Goal: Find specific page/section: Find specific page/section

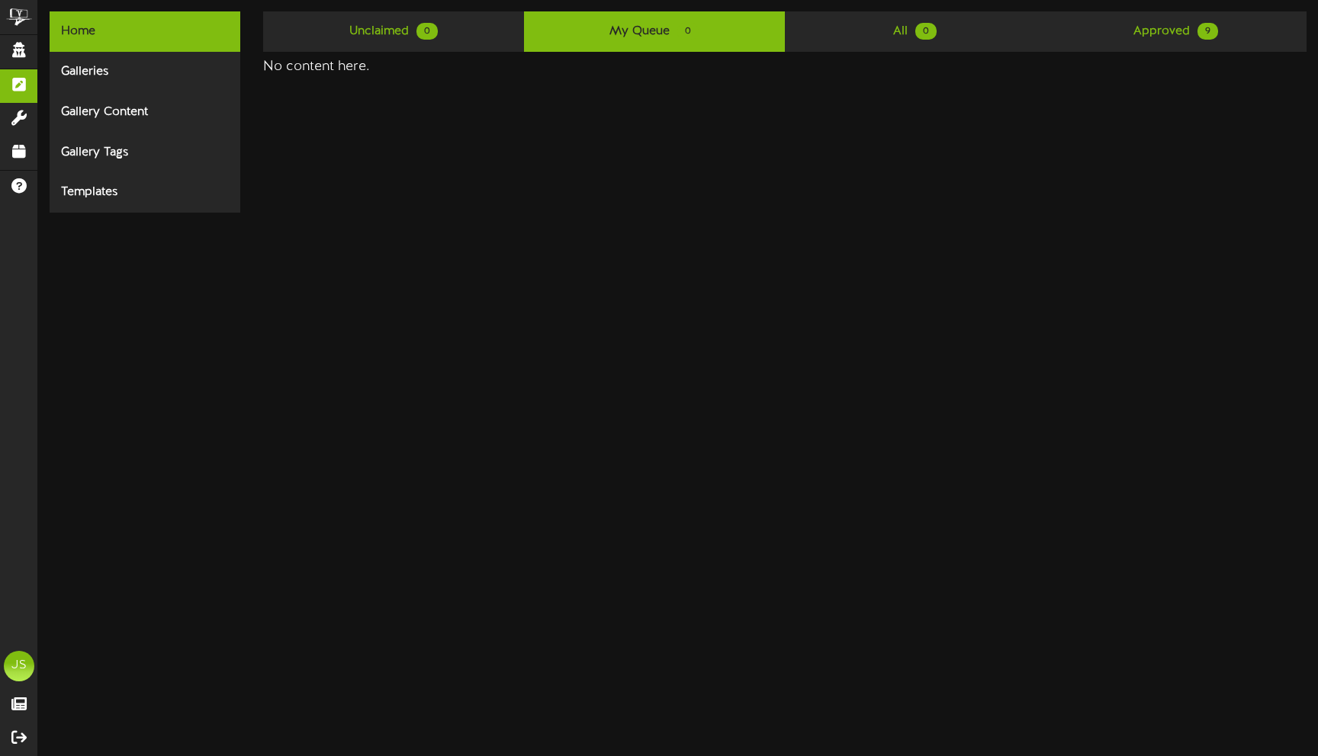
click at [377, 206] on div "Home Galleries Gallery Content Gallery Tags Templates Unclaimed 0 My Queue 0 Al…" at bounding box center [678, 111] width 1280 height 201
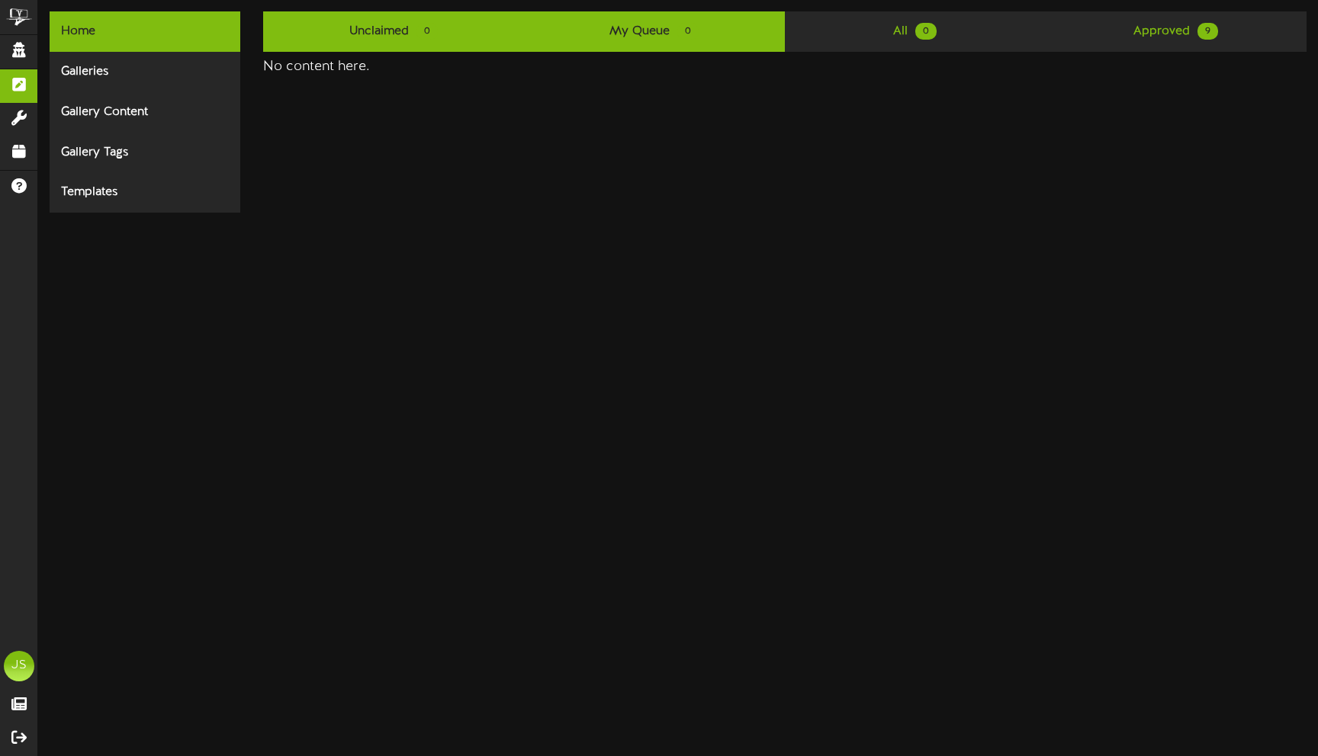
click at [473, 47] on link "Unclaimed 0" at bounding box center [393, 31] width 261 height 40
